Goal: Obtain resource: Download file/media

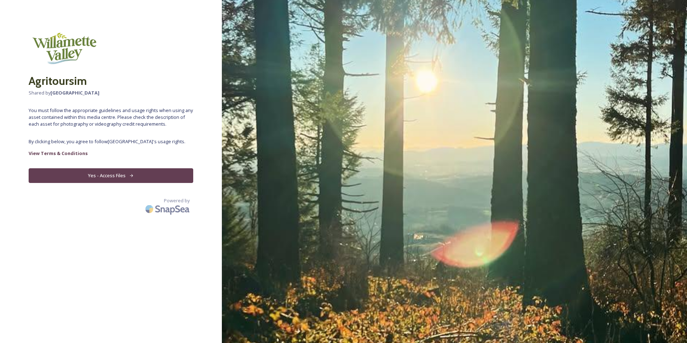
click at [159, 173] on button "Yes - Access Files" at bounding box center [111, 175] width 165 height 15
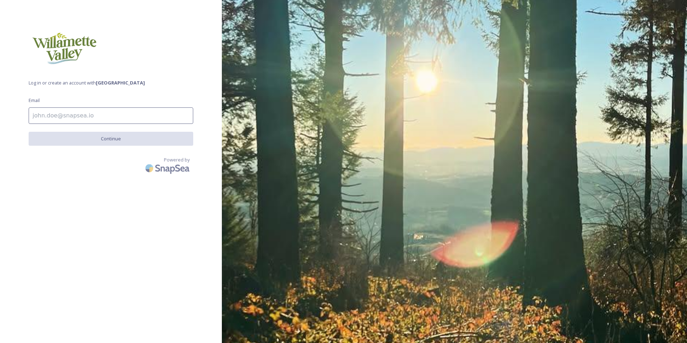
click at [101, 118] on input at bounding box center [111, 115] width 165 height 16
type input "tori@willamettevalley.org"
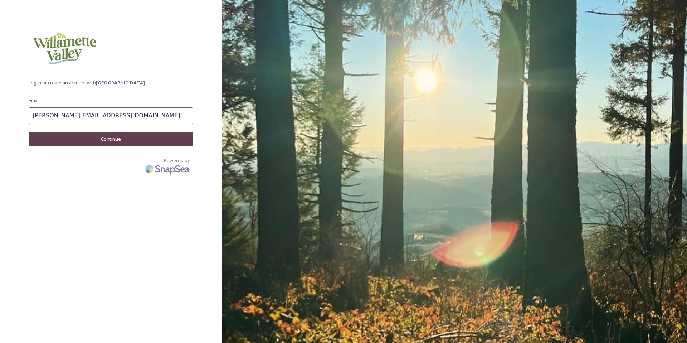
click at [101, 141] on button "Continue" at bounding box center [111, 139] width 165 height 15
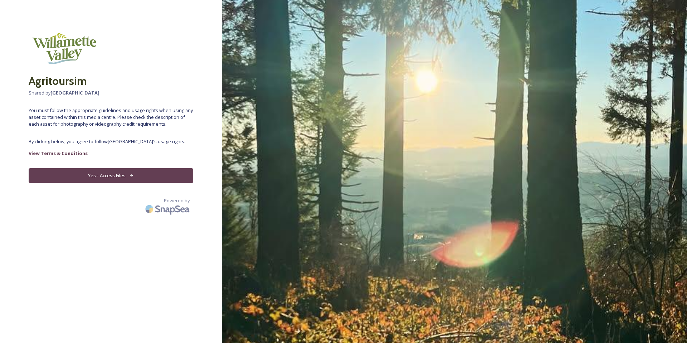
click at [113, 174] on button "Yes - Access Files" at bounding box center [111, 175] width 165 height 15
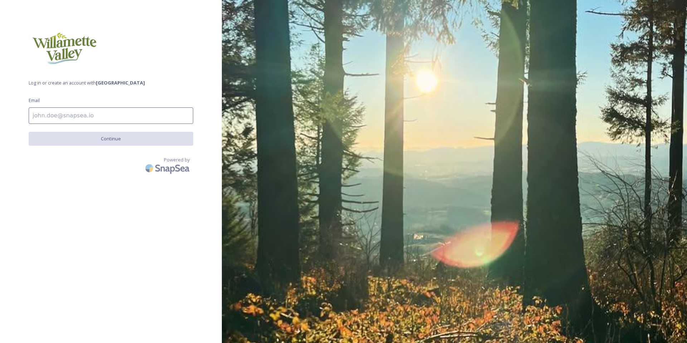
click at [116, 116] on input at bounding box center [111, 115] width 165 height 16
type input "tori@willamettevalley.org"
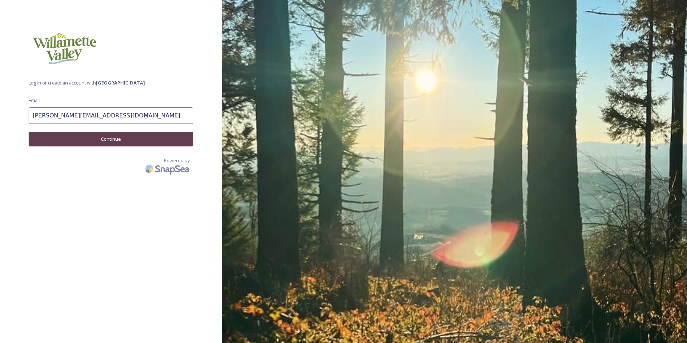
click at [113, 144] on button "Continue" at bounding box center [111, 139] width 165 height 15
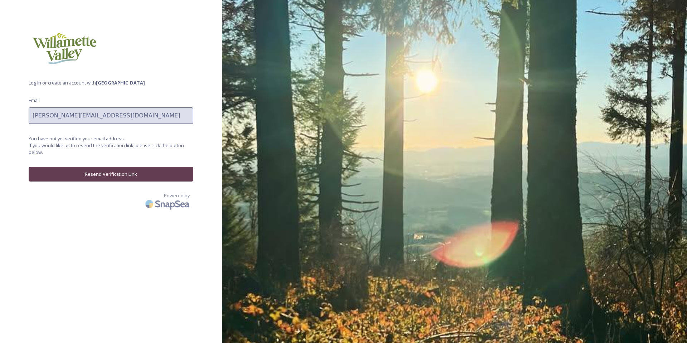
click at [117, 178] on button "Resend Verification Link" at bounding box center [111, 174] width 165 height 15
click at [107, 176] on button "Resend Verification Link" at bounding box center [111, 175] width 165 height 15
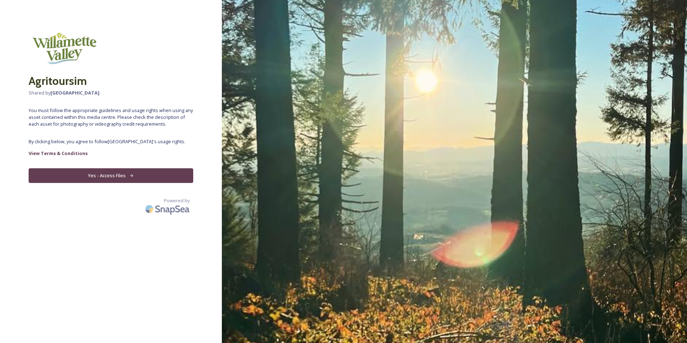
click at [109, 171] on button "Yes - Access Files" at bounding box center [111, 175] width 165 height 15
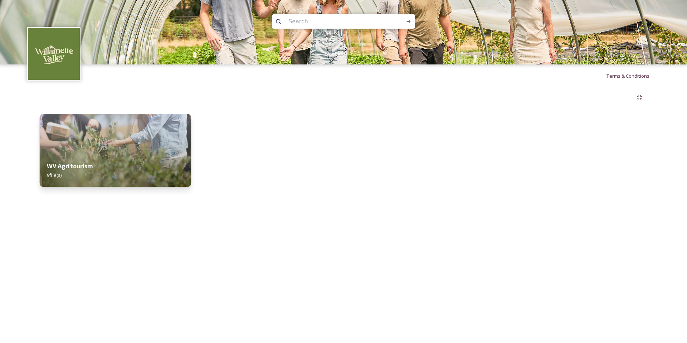
click at [131, 146] on img at bounding box center [115, 150] width 151 height 73
